Goal: Task Accomplishment & Management: Manage account settings

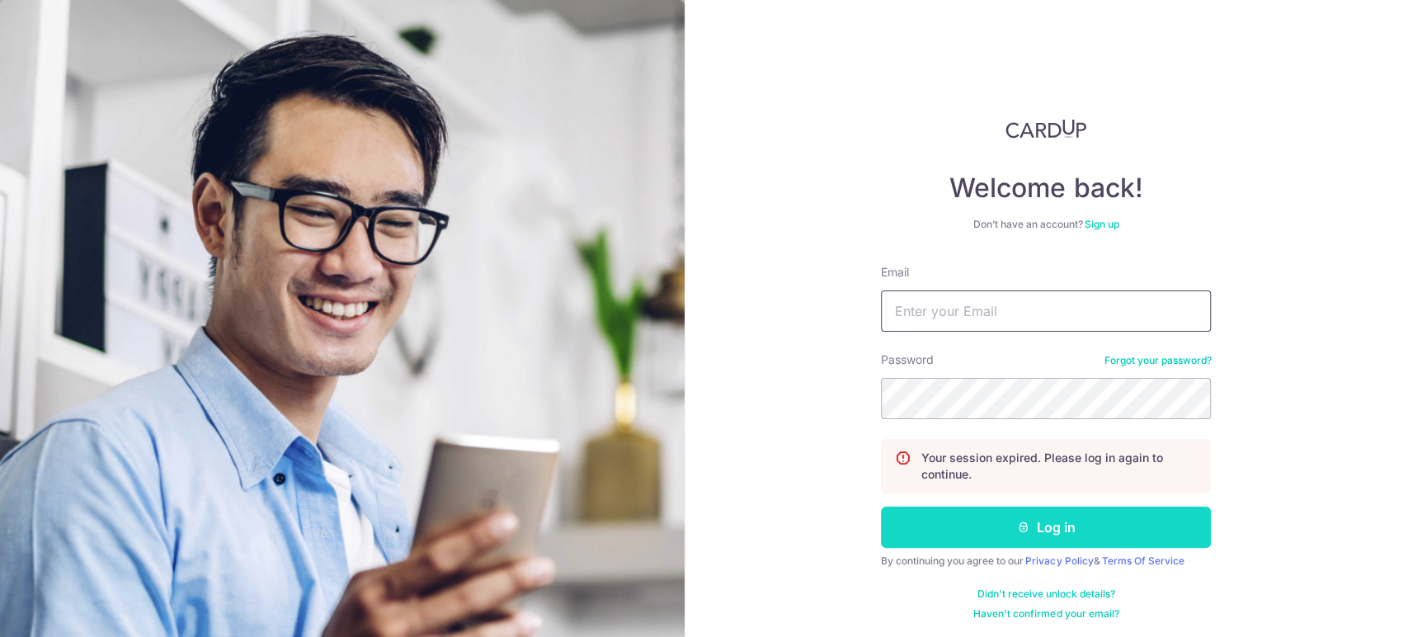
type input "[EMAIL_ADDRESS][DOMAIN_NAME]"
click at [968, 526] on button "Log in" at bounding box center [1046, 527] width 330 height 41
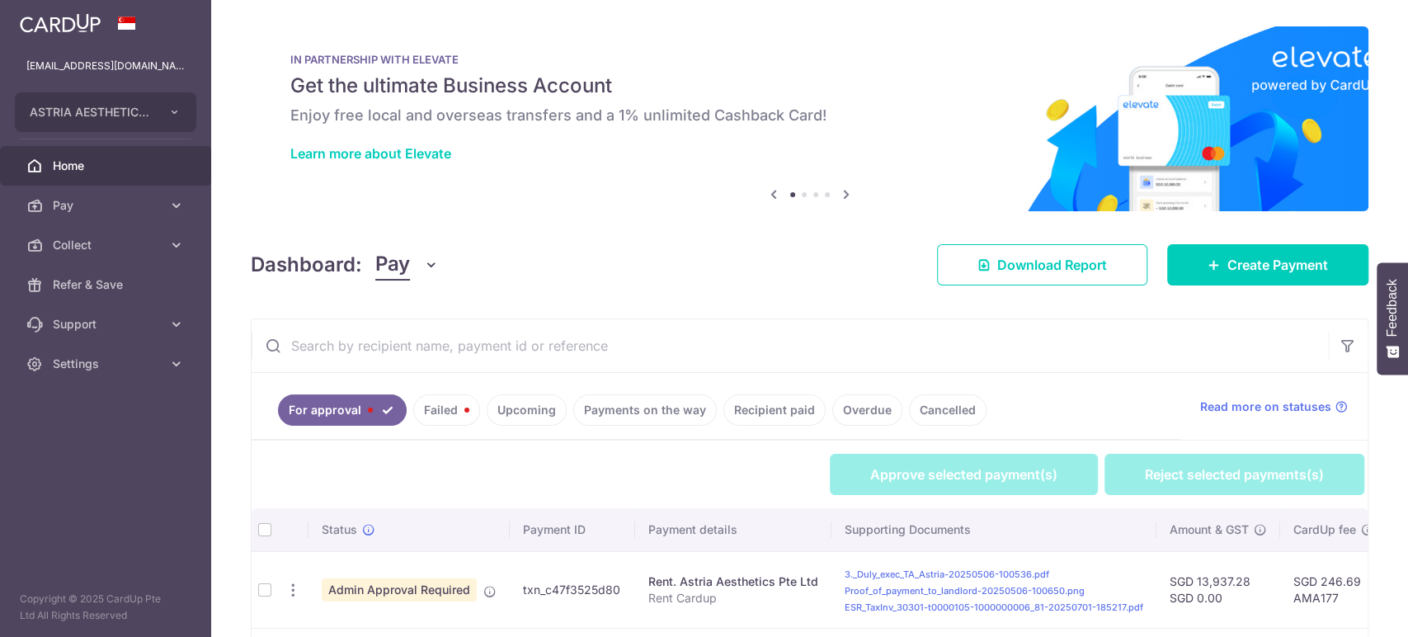
click at [379, 257] on span "Pay" at bounding box center [392, 264] width 35 height 31
click at [427, 342] on link "Collect" at bounding box center [462, 351] width 172 height 40
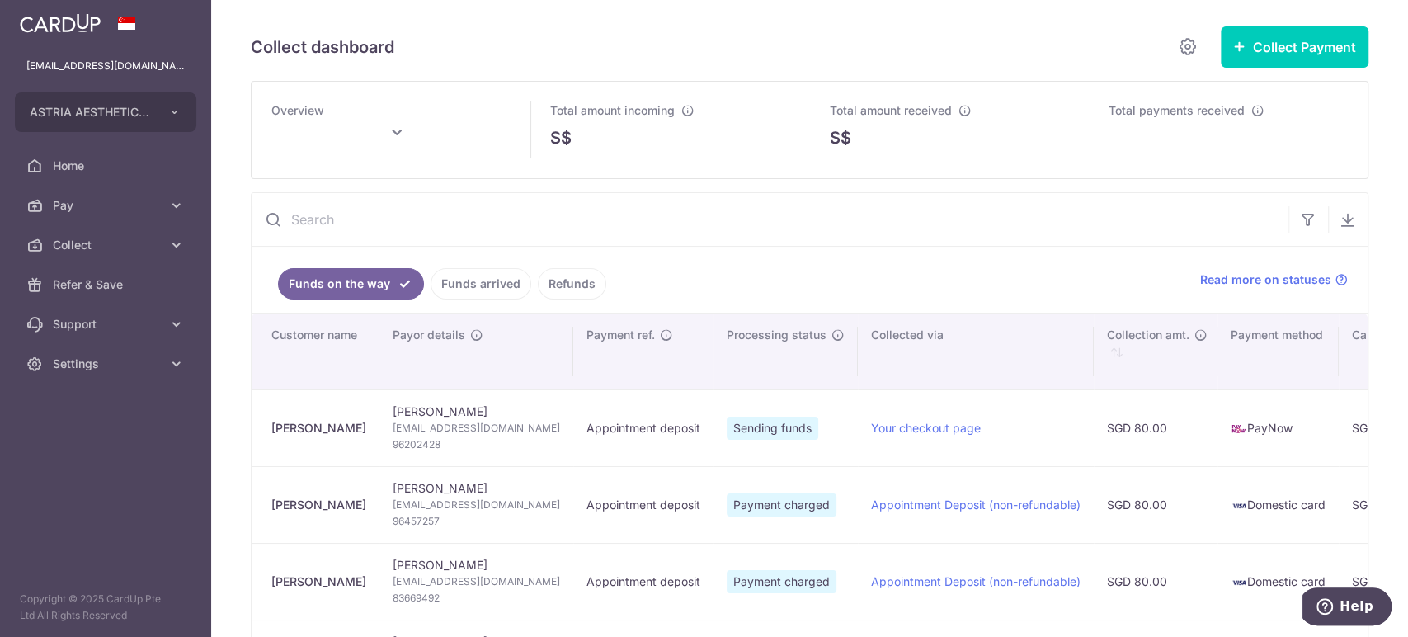
drag, startPoint x: 443, startPoint y: 410, endPoint x: 370, endPoint y: 411, distance: 73.4
click at [370, 411] on tr "Li Yun Yap Li Yun Yap yapliyun88@gmail.com 96202428 Appointment deposit Sending…" at bounding box center [1234, 427] width 1964 height 77
drag, startPoint x: 431, startPoint y: 393, endPoint x: 421, endPoint y: 408, distance: 17.8
copy tr "Li Yun Yap"
type input "September 2025"
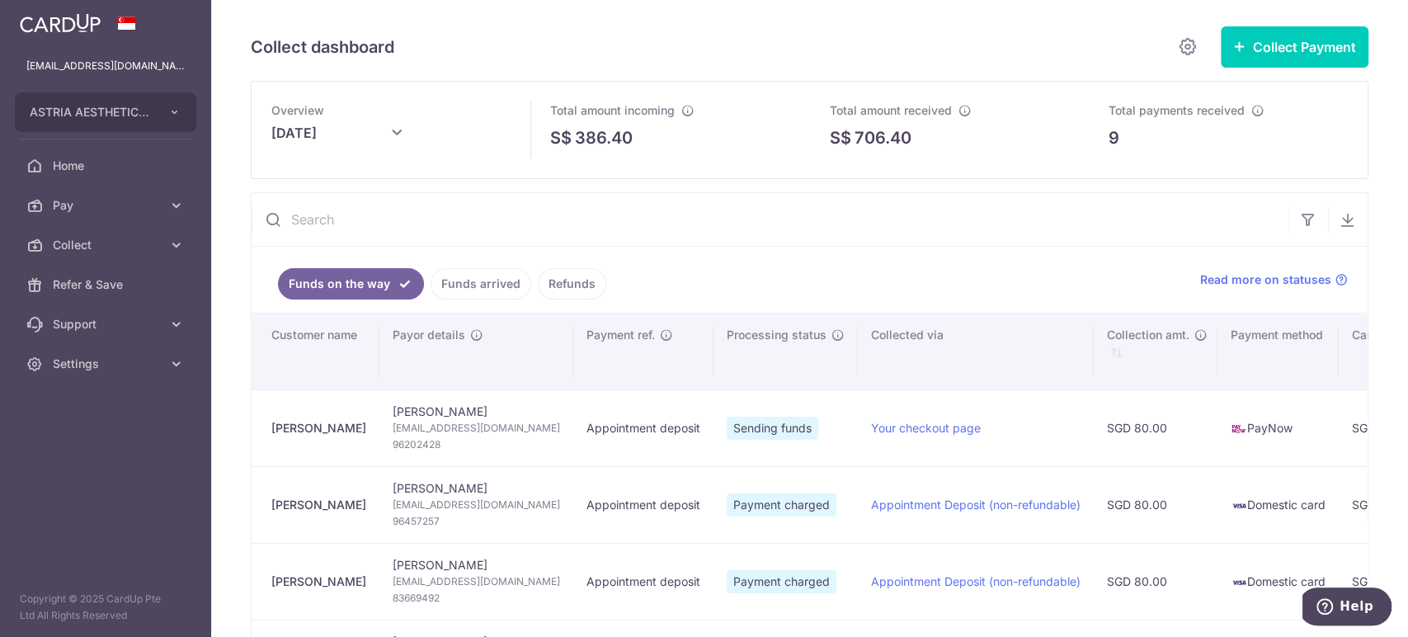
click at [393, 442] on span "96202428" at bounding box center [476, 444] width 167 height 16
copy span "96202428"
click at [466, 425] on span "yapliyun88@gmail.com" at bounding box center [476, 428] width 167 height 16
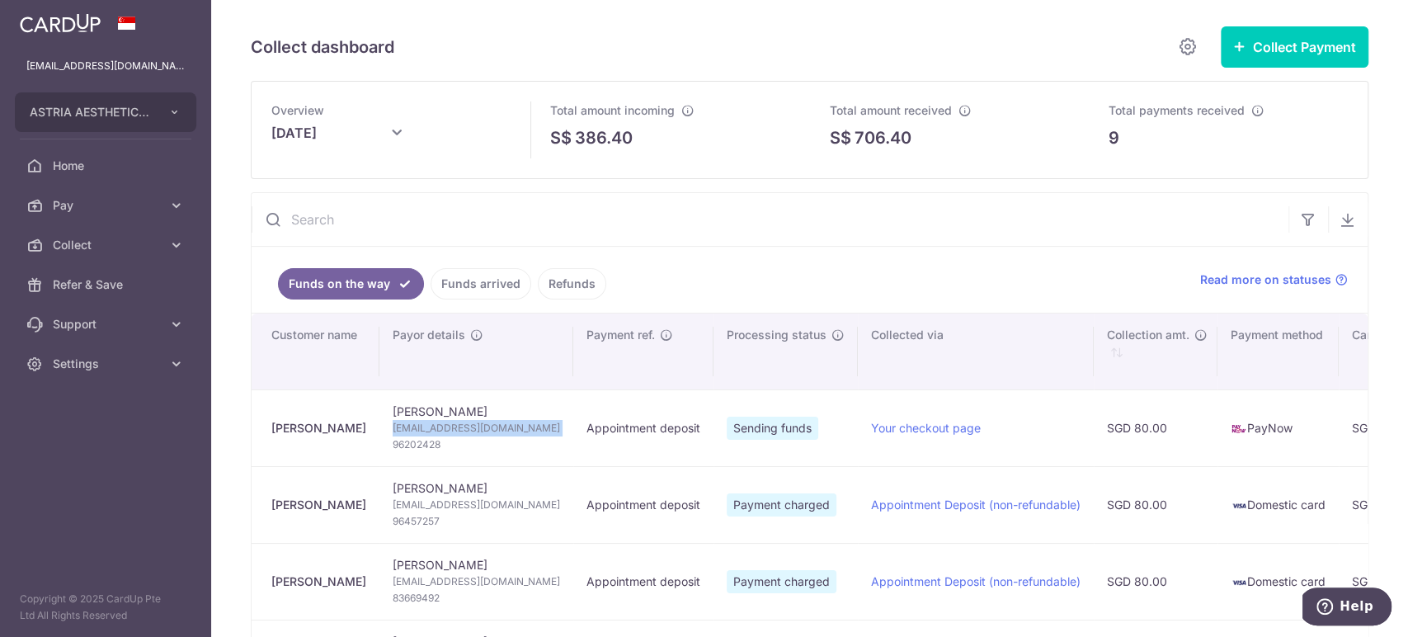
click at [466, 425] on span "yapliyun88@gmail.com" at bounding box center [476, 428] width 167 height 16
copy td "yapliyun88@gmail.com"
